Goal: Consume media (video, audio)

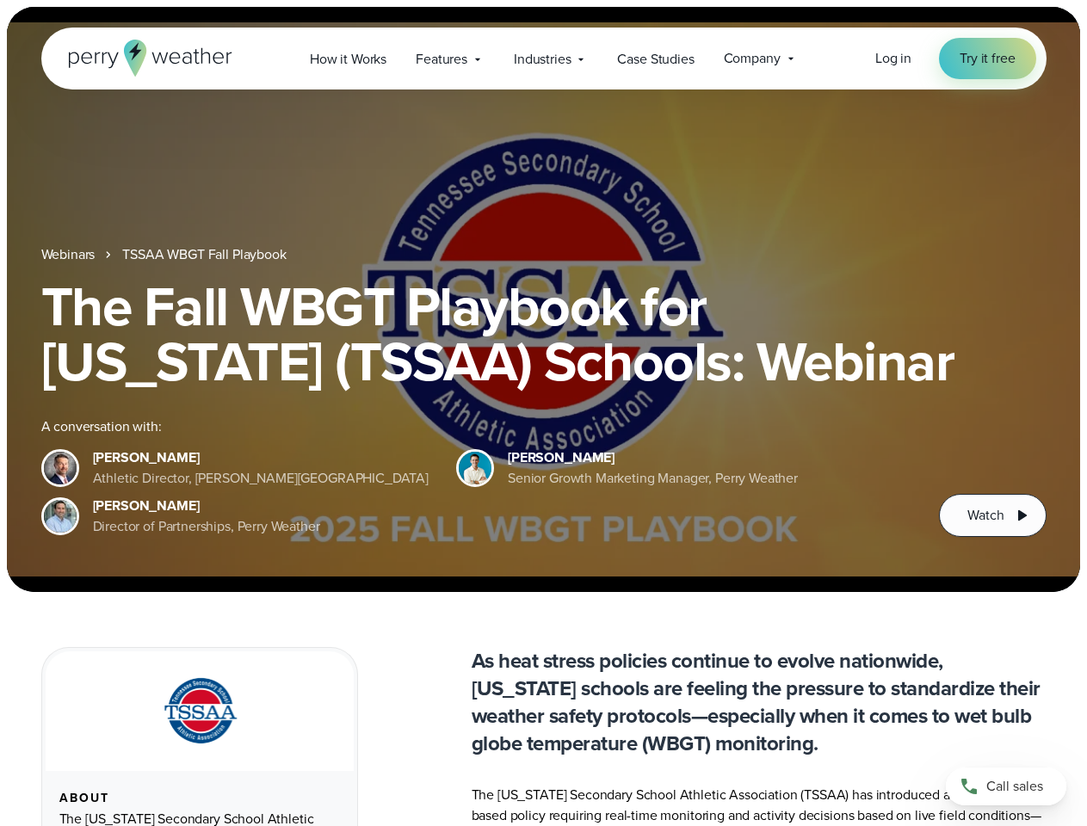
click at [543, 413] on div "The Fall WBGT Playbook for [US_STATE] (TSSAA) Schools: Webinar A conversation w…" at bounding box center [543, 408] width 1005 height 258
click at [543, 58] on span "Industries" at bounding box center [542, 59] width 57 height 21
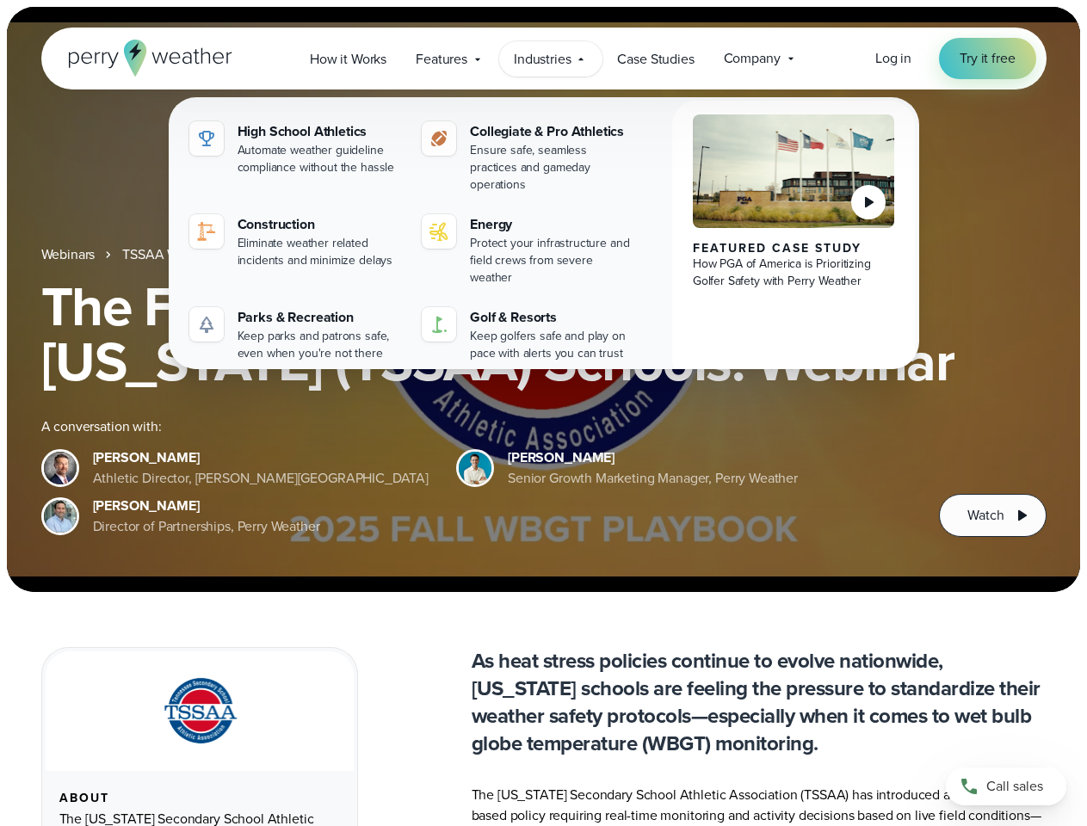
click at [543, 299] on h1 "The Fall WBGT Playbook for [US_STATE] (TSSAA) Schools: Webinar" at bounding box center [543, 334] width 1005 height 110
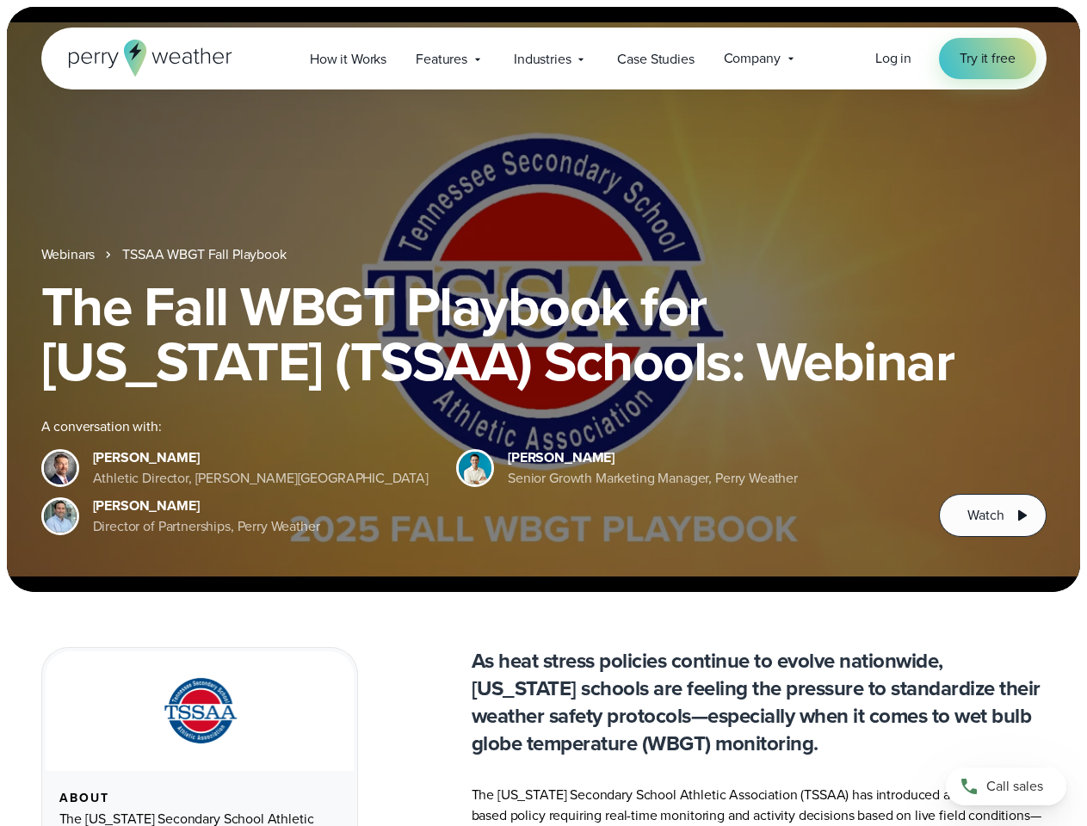
click at [206, 255] on link "TSSAA WBGT Fall Playbook" at bounding box center [203, 254] width 163 height 21
click at [992, 515] on span "Watch" at bounding box center [985, 515] width 36 height 21
